Goal: Task Accomplishment & Management: Manage account settings

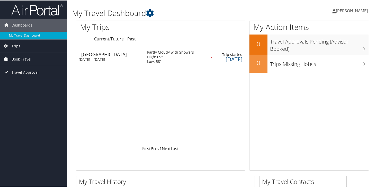
click at [24, 58] on span "Book Travel" at bounding box center [22, 58] width 20 height 13
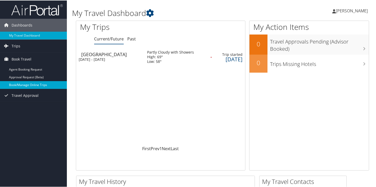
click at [32, 84] on link "Book/Manage Online Trips" at bounding box center [33, 84] width 67 height 8
click at [21, 48] on link "Trips" at bounding box center [33, 45] width 67 height 13
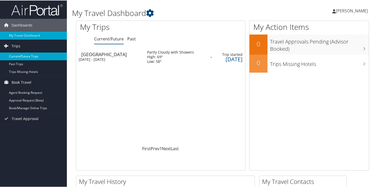
click at [20, 56] on link "Current/Future Trips" at bounding box center [33, 56] width 67 height 8
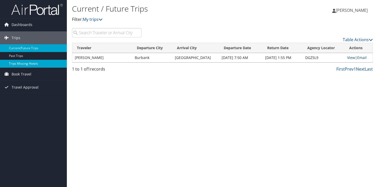
click at [15, 64] on link "Trips Missing Hotels" at bounding box center [33, 64] width 67 height 8
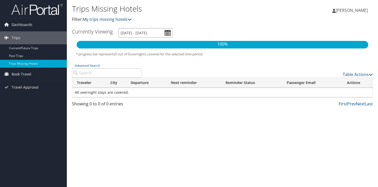
click at [167, 32] on input "10/2/2025 - 1/2/2026" at bounding box center [145, 33] width 54 height 10
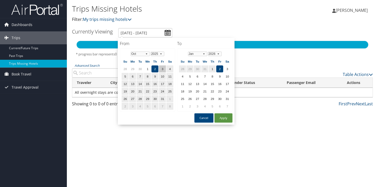
click at [162, 67] on td "3" at bounding box center [162, 68] width 7 height 7
click at [222, 117] on button "Apply" at bounding box center [223, 117] width 18 height 9
type input "10/3/2025 - 1/2/2026"
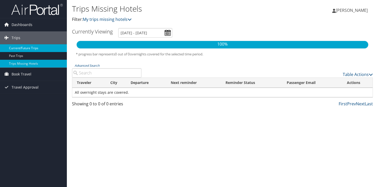
click at [17, 47] on link "Current/Future Trips" at bounding box center [33, 48] width 67 height 8
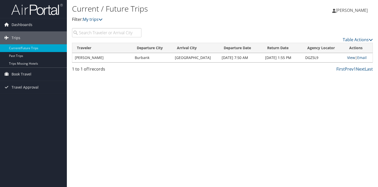
click at [350, 58] on link "View" at bounding box center [351, 57] width 8 height 5
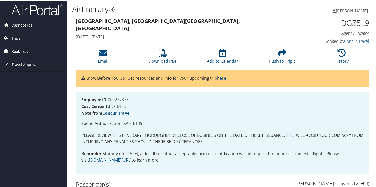
click at [28, 51] on span "Book Travel" at bounding box center [22, 50] width 20 height 13
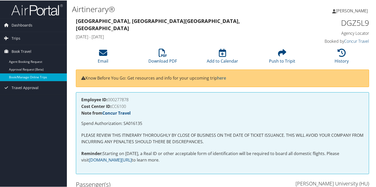
click at [24, 75] on link "Book/Manage Online Trips" at bounding box center [33, 77] width 67 height 8
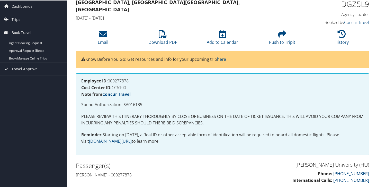
scroll to position [20, 0]
